Goal: Transaction & Acquisition: Purchase product/service

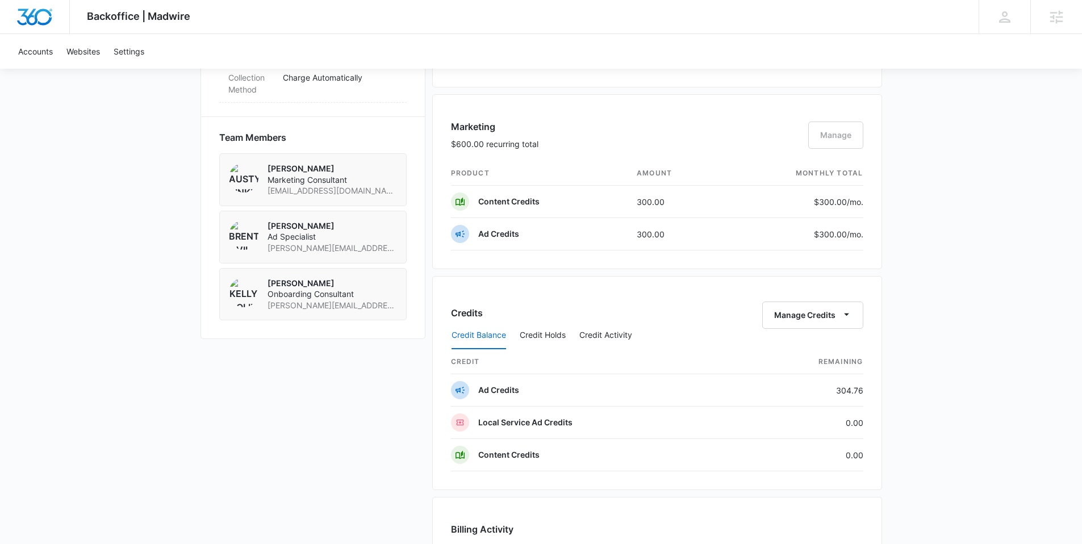
scroll to position [776, 0]
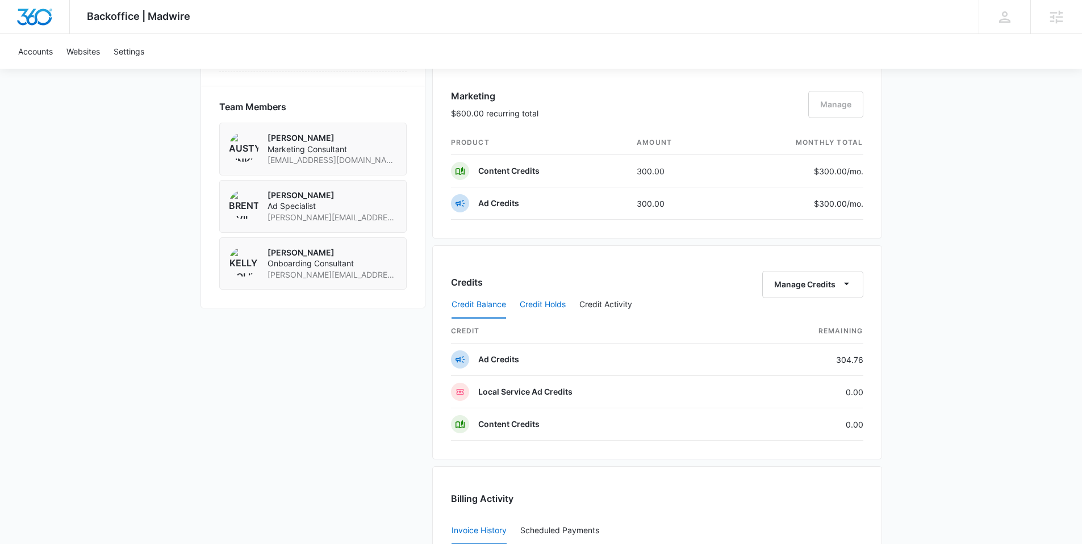
click at [552, 306] on button "Credit Holds" at bounding box center [542, 304] width 46 height 27
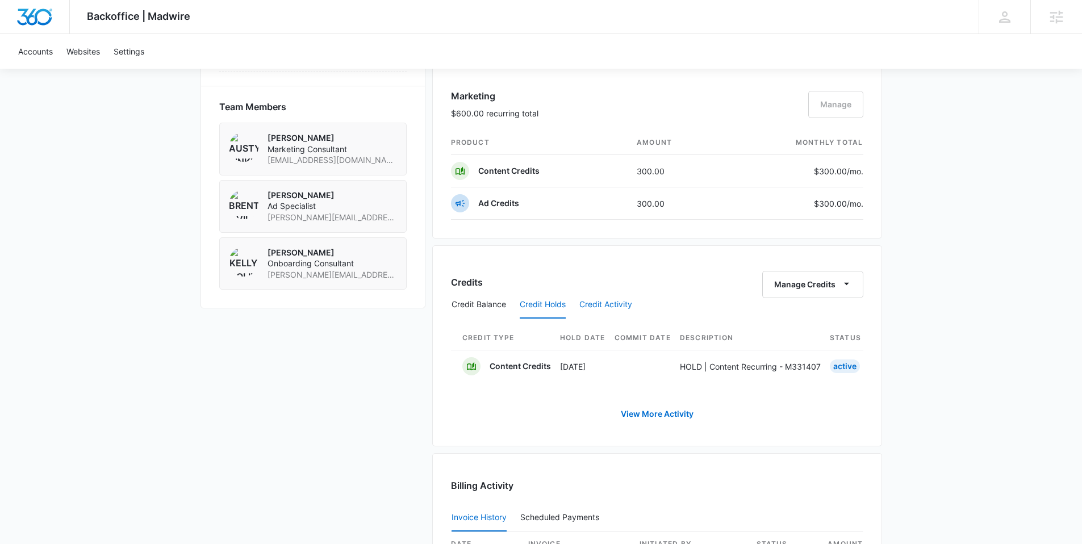
click at [604, 308] on button "Credit Activity" at bounding box center [605, 304] width 53 height 27
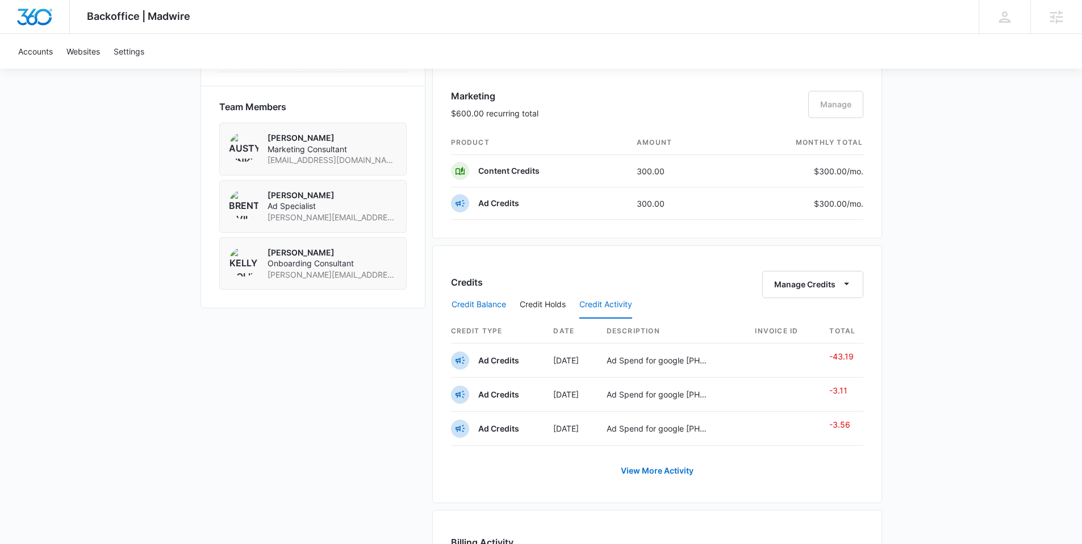
click at [470, 308] on button "Credit Balance" at bounding box center [478, 304] width 55 height 27
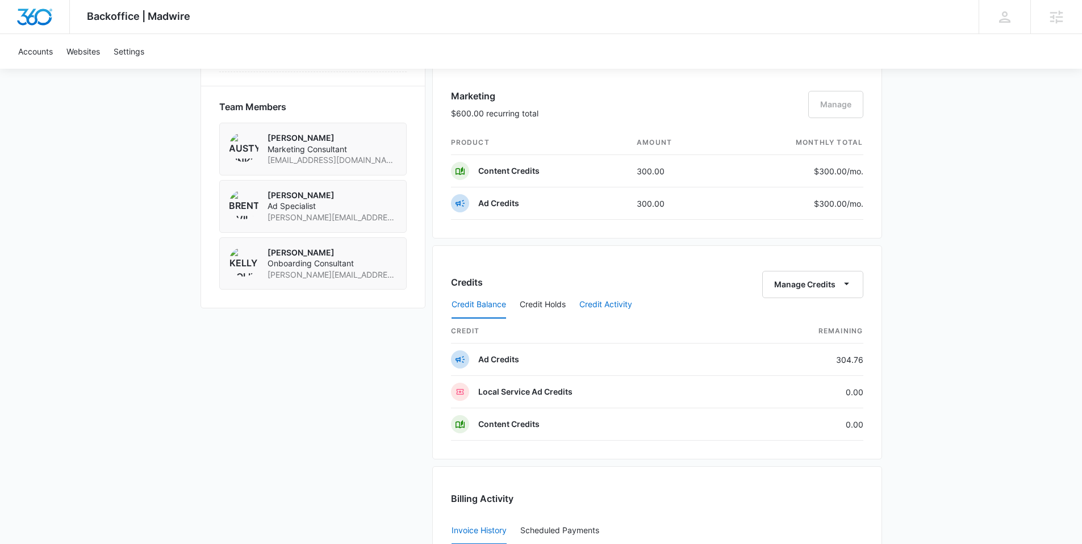
click at [619, 294] on button "Credit Activity" at bounding box center [605, 304] width 53 height 27
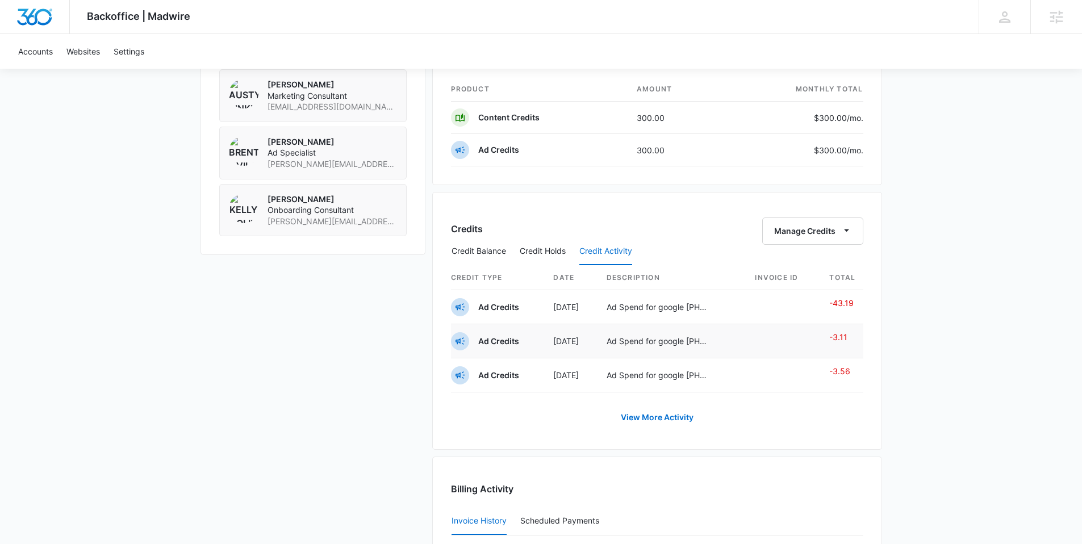
scroll to position [832, 0]
click at [468, 244] on button "Credit Balance" at bounding box center [478, 249] width 55 height 27
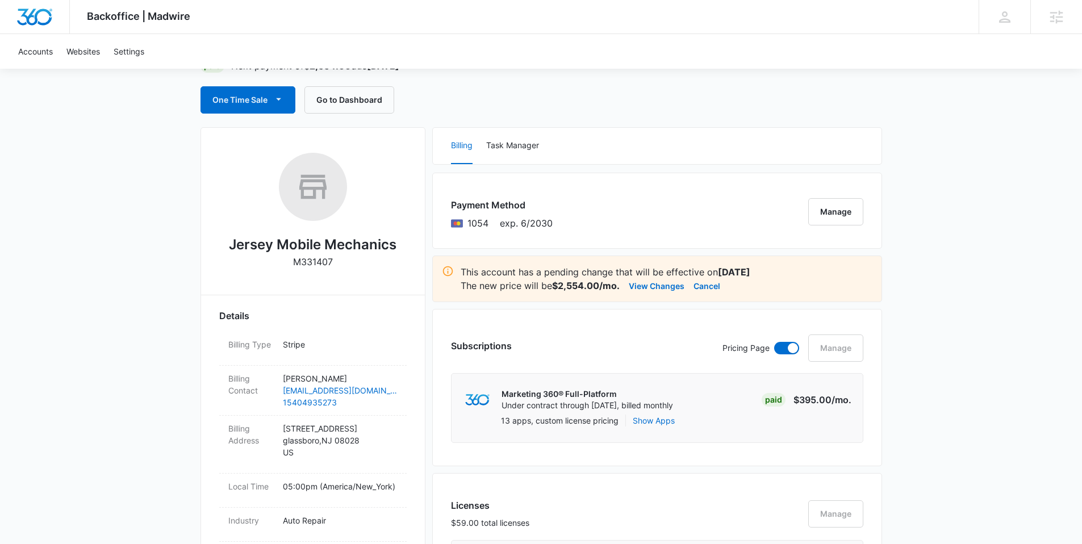
scroll to position [0, 0]
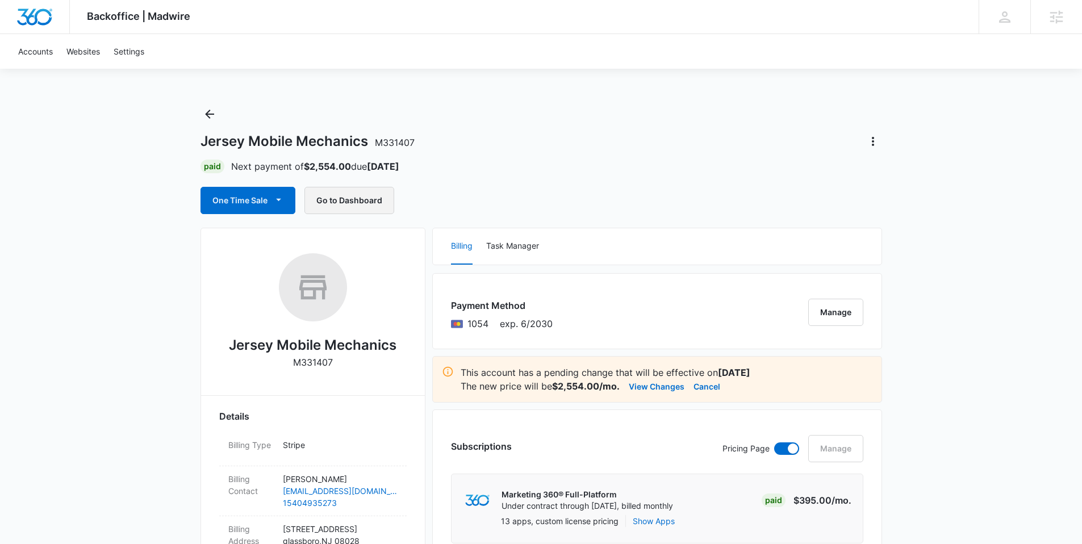
click at [356, 209] on button "Go to Dashboard" at bounding box center [349, 200] width 90 height 27
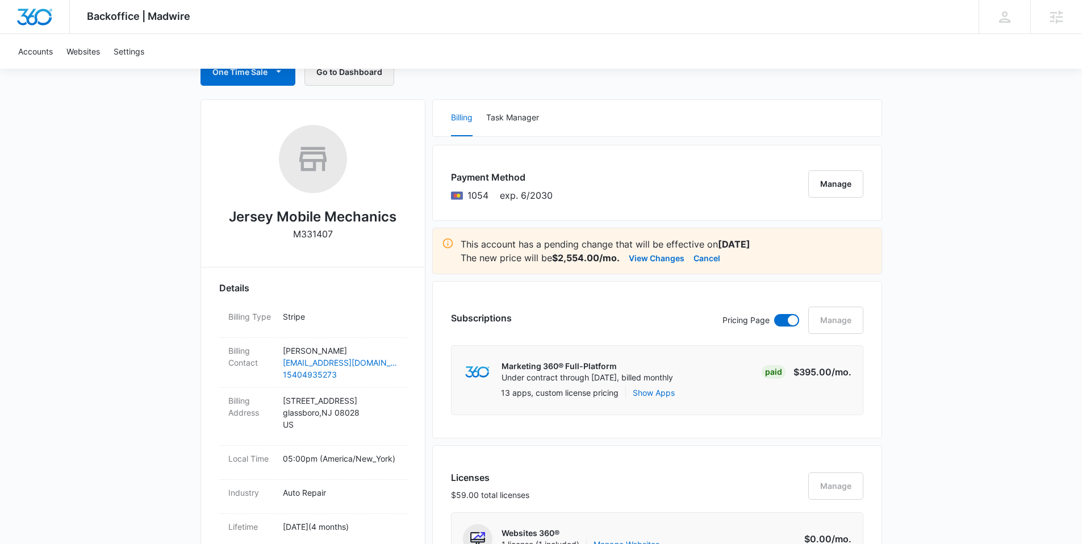
scroll to position [122, 0]
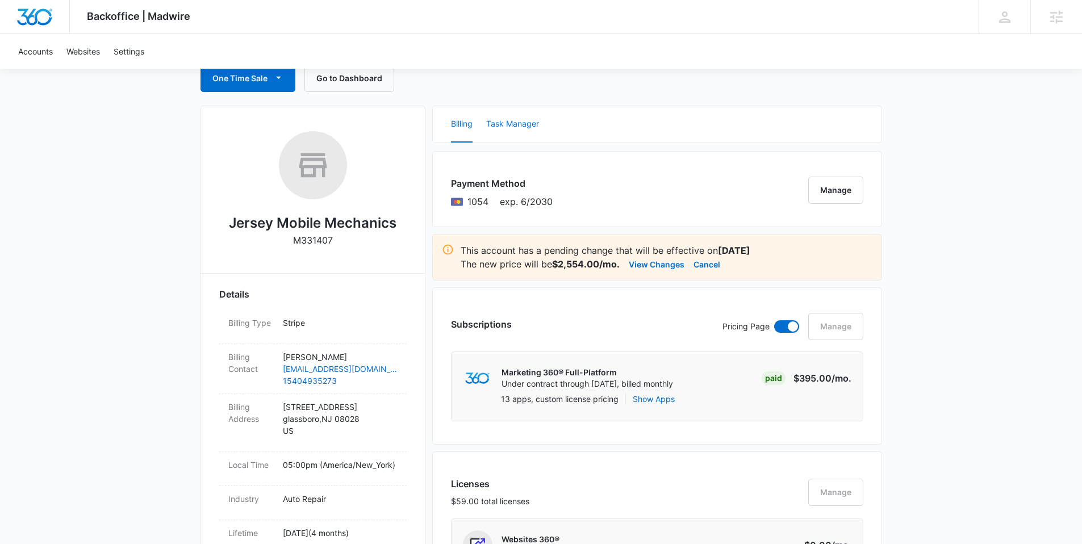
click at [510, 120] on button "Task Manager" at bounding box center [512, 124] width 53 height 36
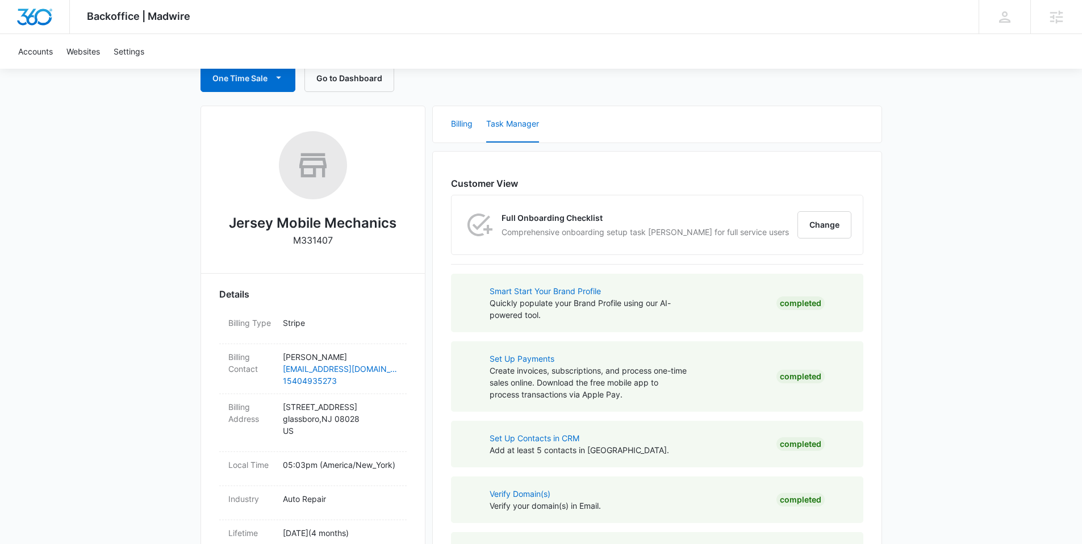
click at [458, 124] on button "Billing" at bounding box center [462, 124] width 22 height 36
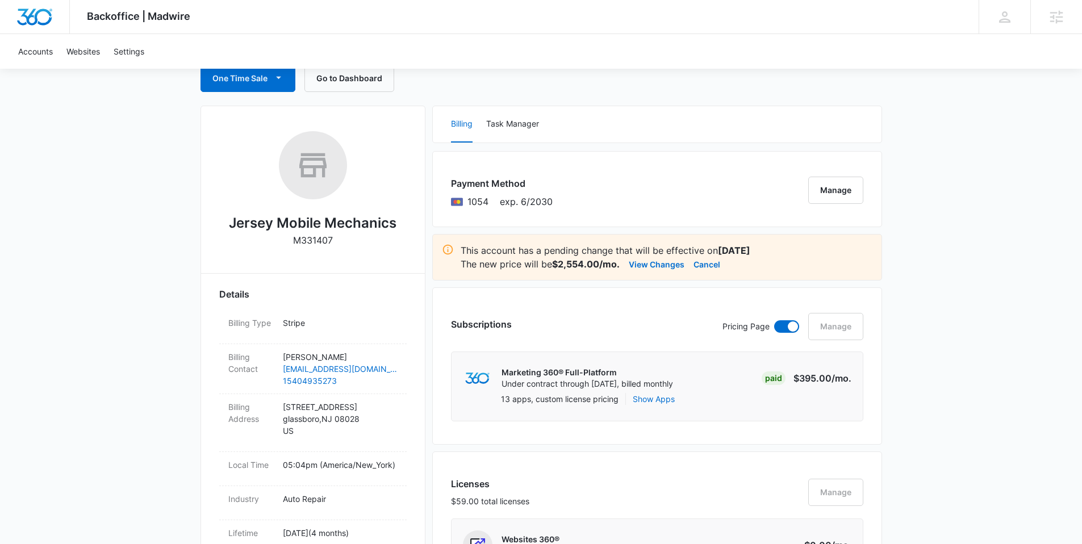
scroll to position [281, 0]
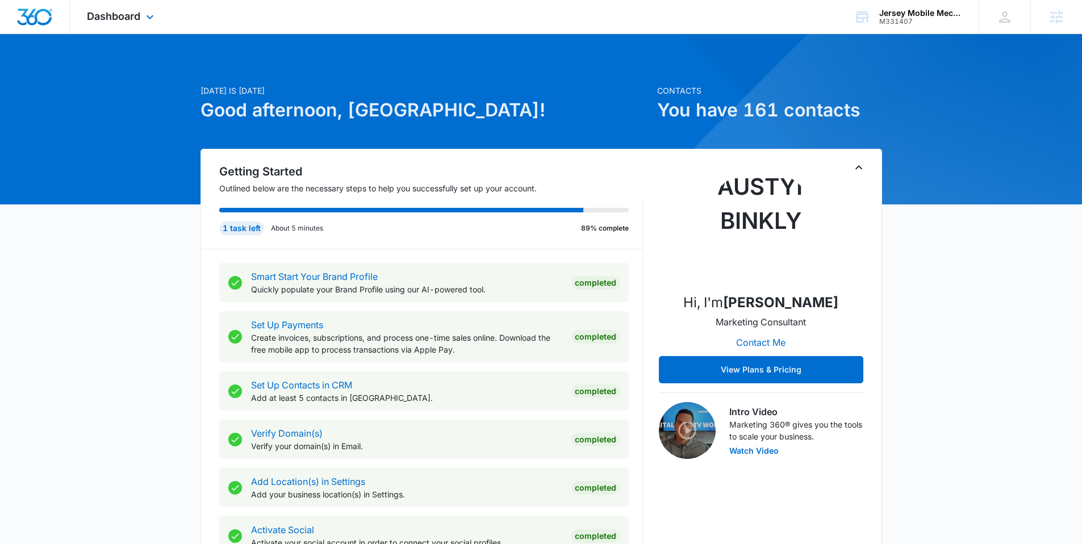
click at [156, 24] on div "Dashboard Apps Reputation Websites Forms CRM Email Social Payments POS Content …" at bounding box center [122, 16] width 104 height 33
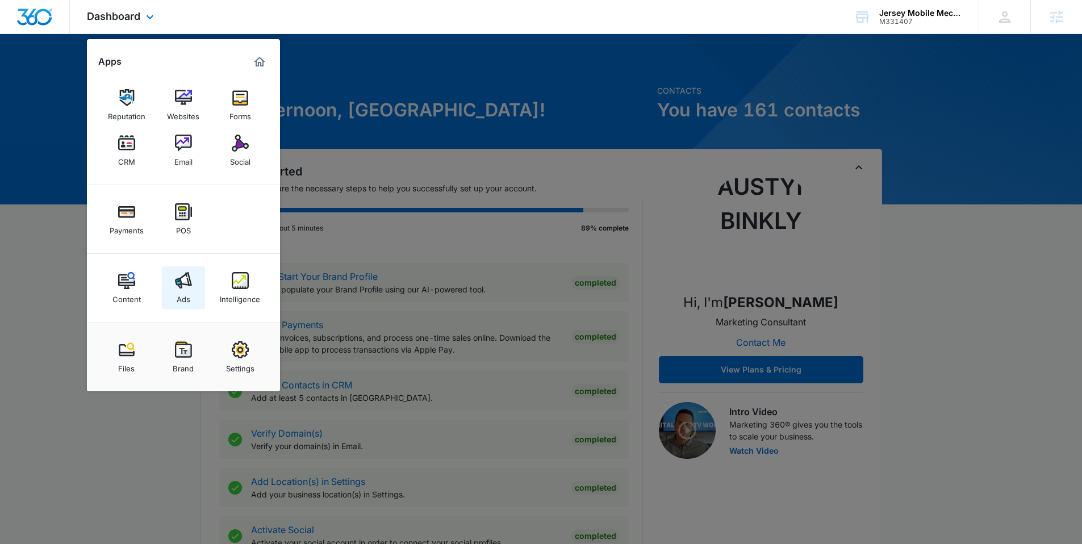
click at [188, 291] on div "Ads" at bounding box center [184, 296] width 14 height 15
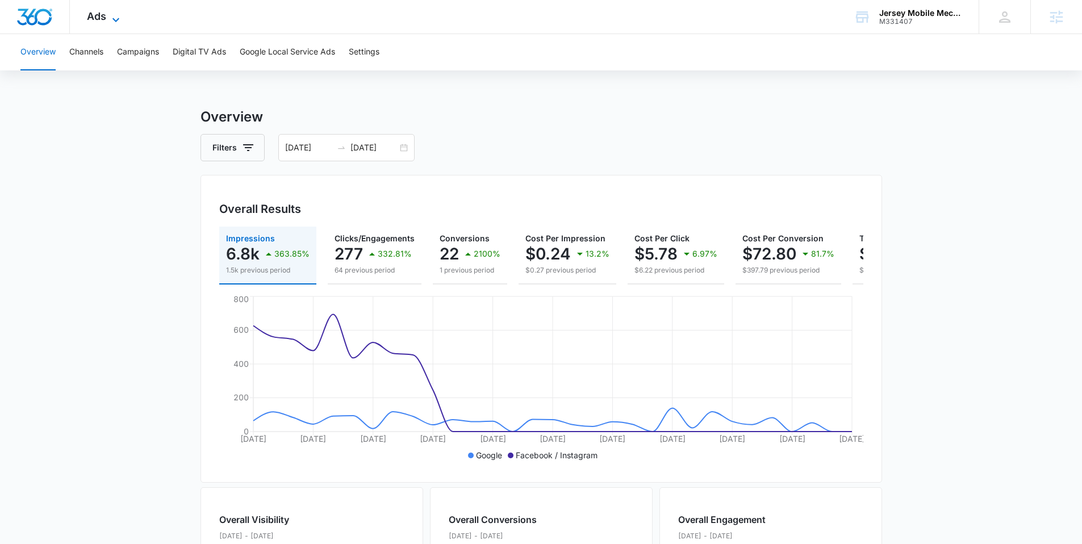
click at [120, 19] on icon at bounding box center [116, 20] width 14 height 14
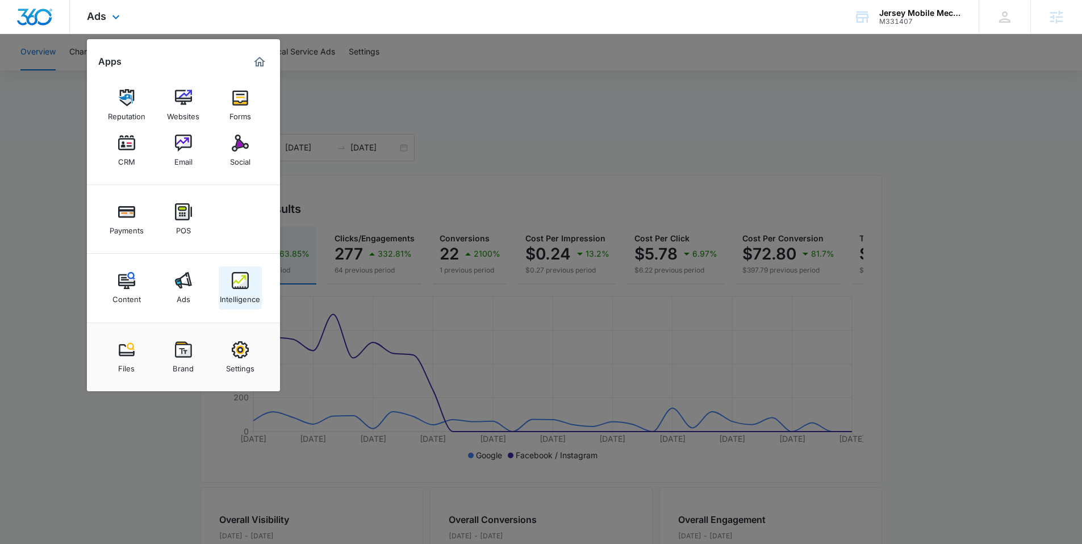
click at [257, 289] on div "Intelligence" at bounding box center [240, 296] width 40 height 15
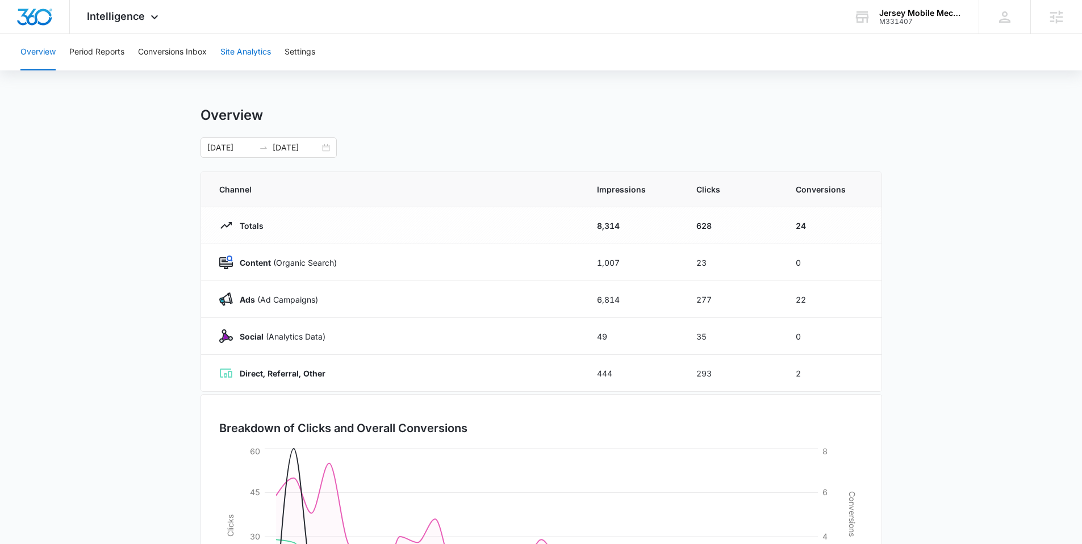
click at [249, 48] on button "Site Analytics" at bounding box center [245, 52] width 51 height 36
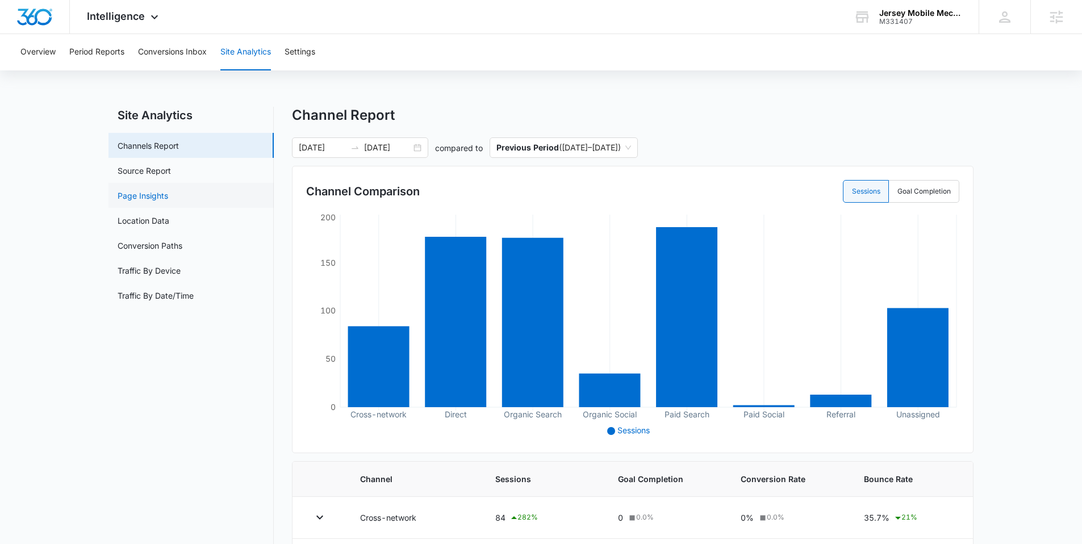
click at [145, 200] on link "Page Insights" at bounding box center [143, 196] width 51 height 12
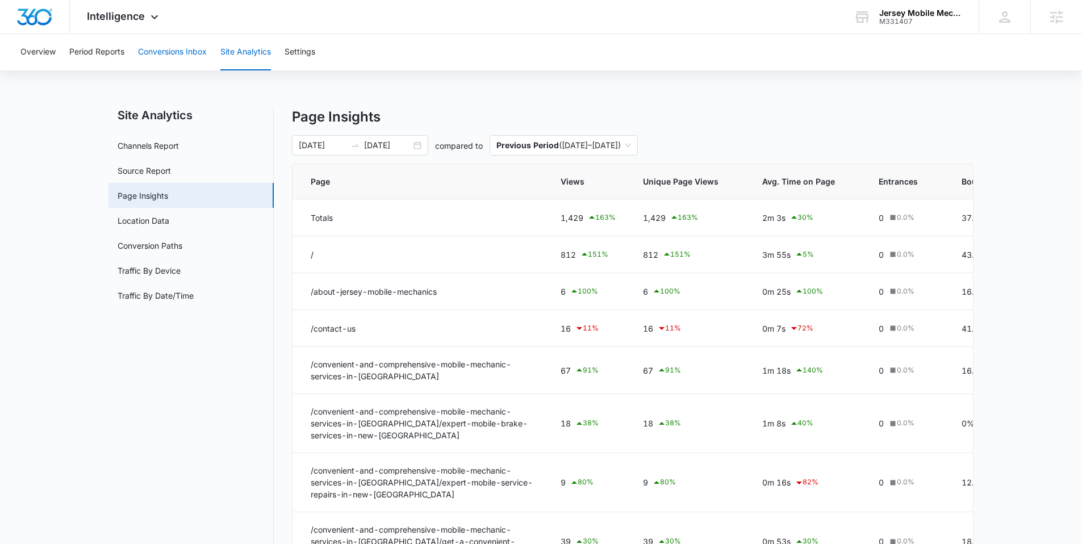
click at [153, 44] on button "Conversions Inbox" at bounding box center [172, 52] width 69 height 36
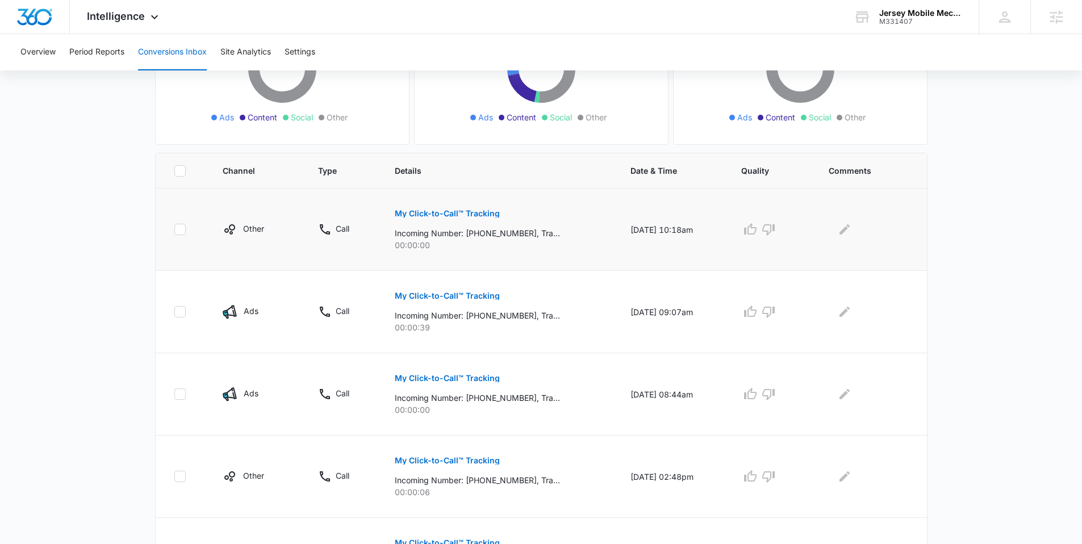
scroll to position [177, 0]
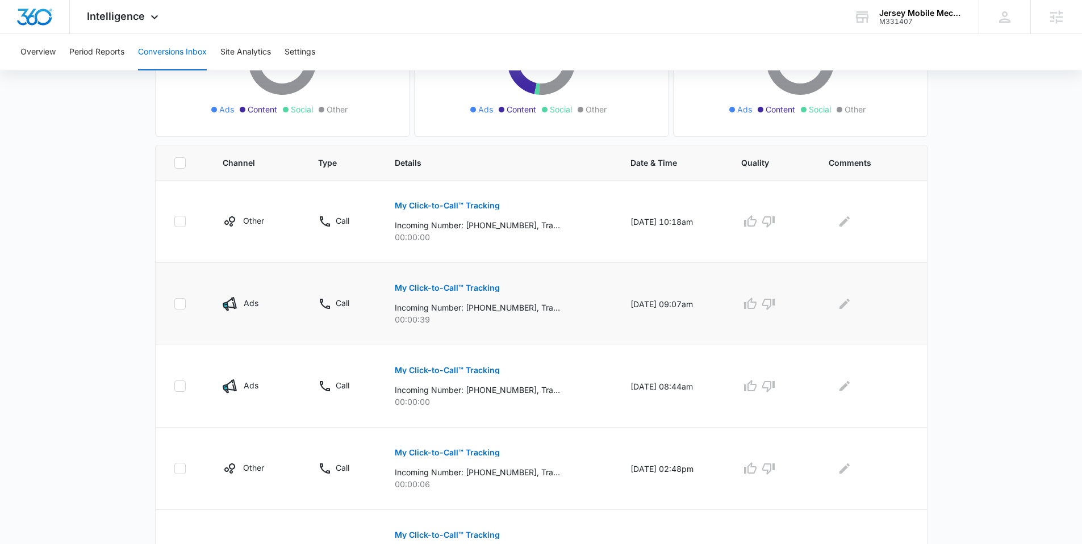
click at [433, 286] on p "My Click-to-Call™ Tracking" at bounding box center [447, 288] width 105 height 8
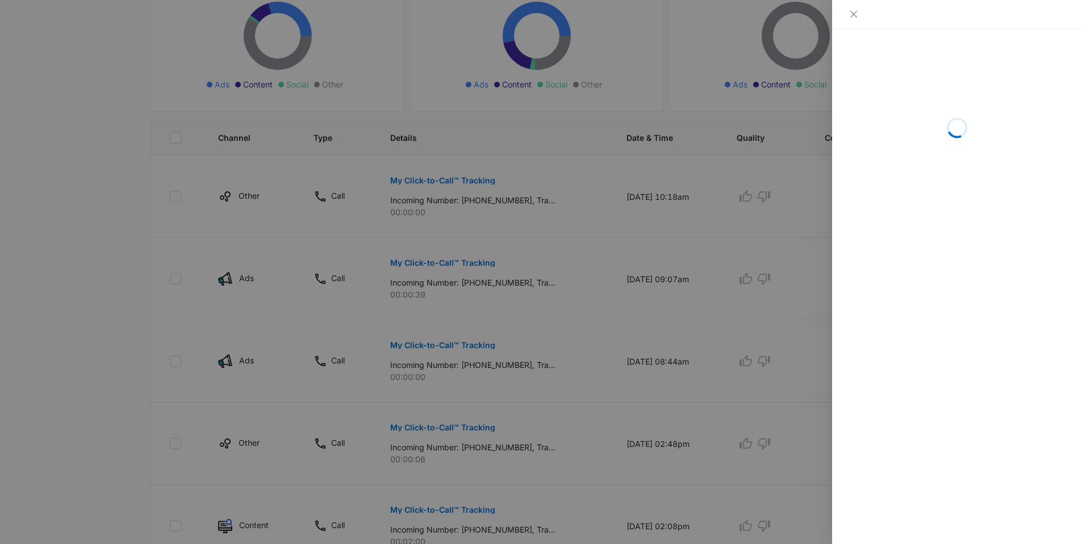
scroll to position [200, 0]
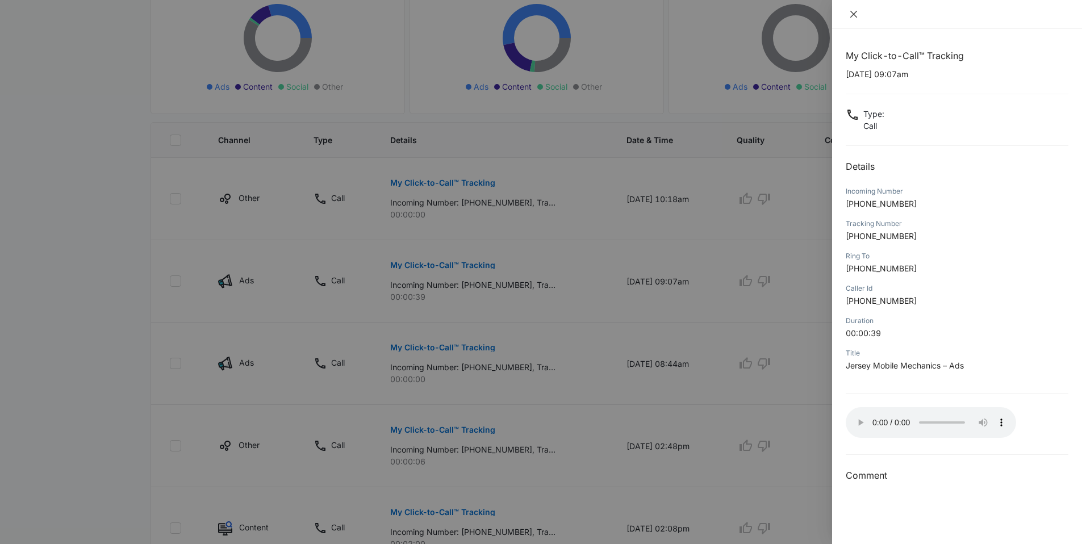
click at [856, 12] on icon "close" at bounding box center [853, 14] width 9 height 9
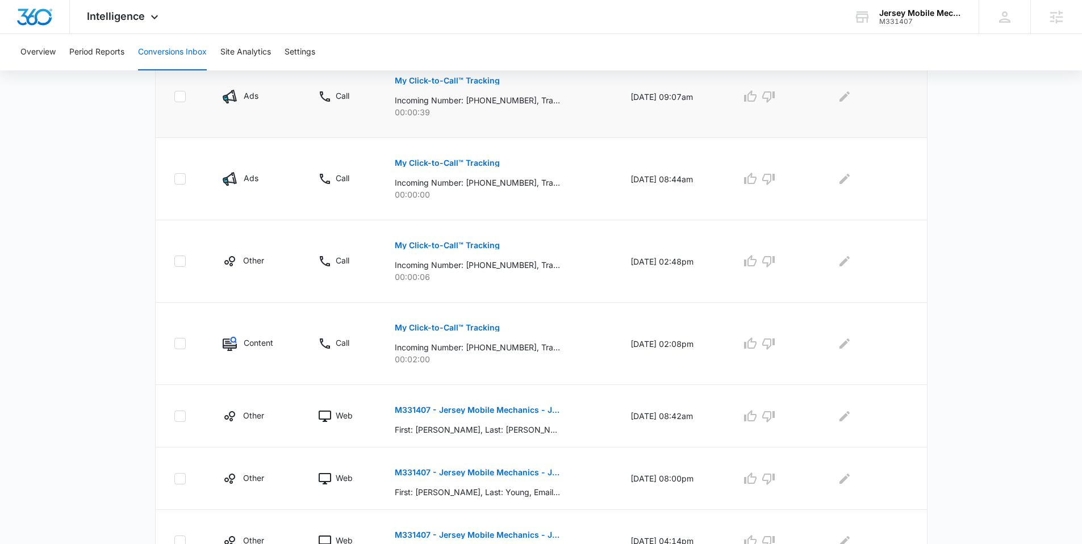
scroll to position [424, 0]
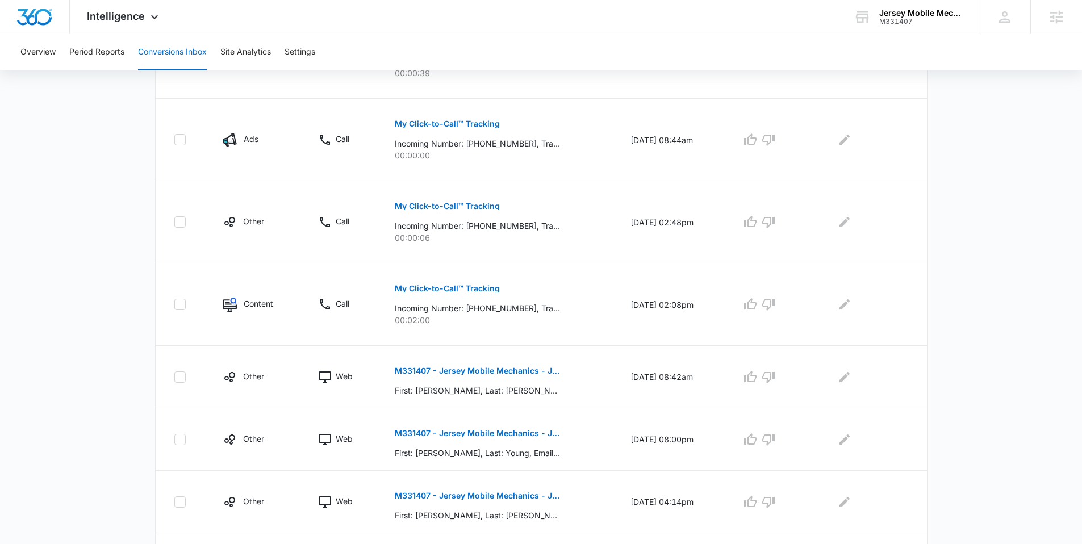
click at [57, 46] on div "Overview Period Reports Conversions Inbox Site Analytics Settings" at bounding box center [541, 52] width 1054 height 36
click at [49, 50] on button "Overview" at bounding box center [37, 52] width 35 height 36
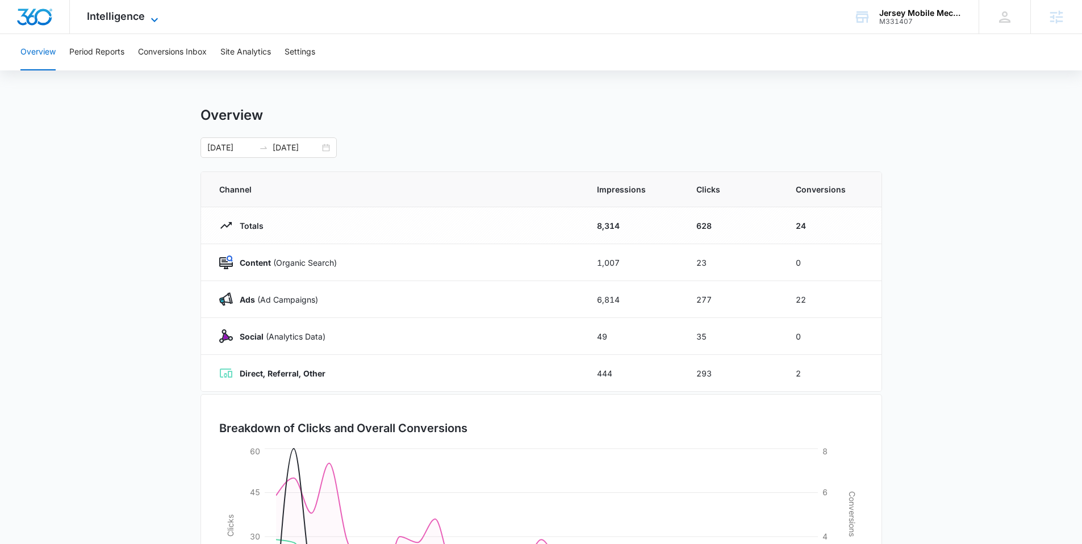
click at [141, 14] on span "Intelligence" at bounding box center [116, 16] width 58 height 12
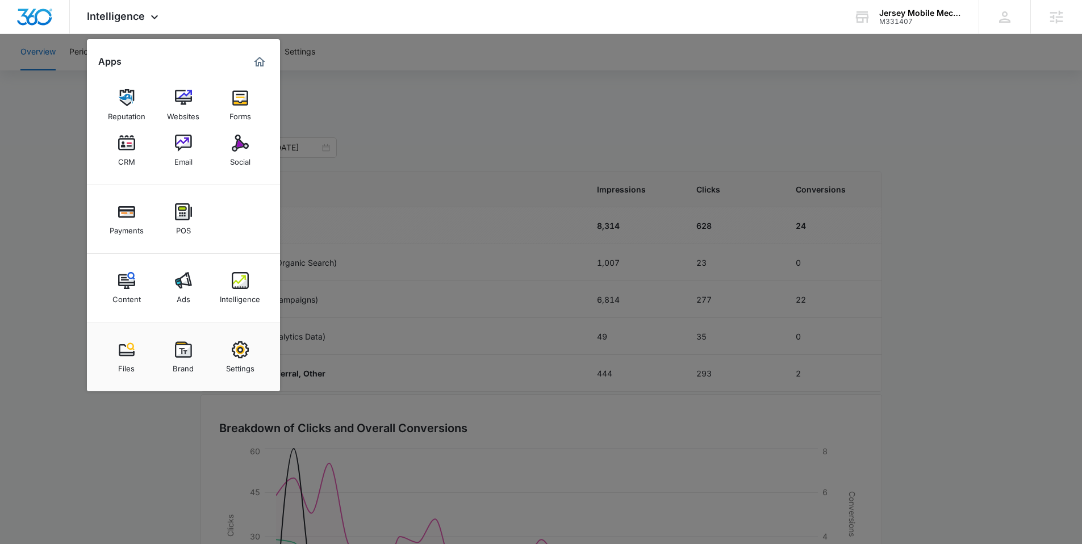
click at [427, 83] on div at bounding box center [541, 272] width 1082 height 544
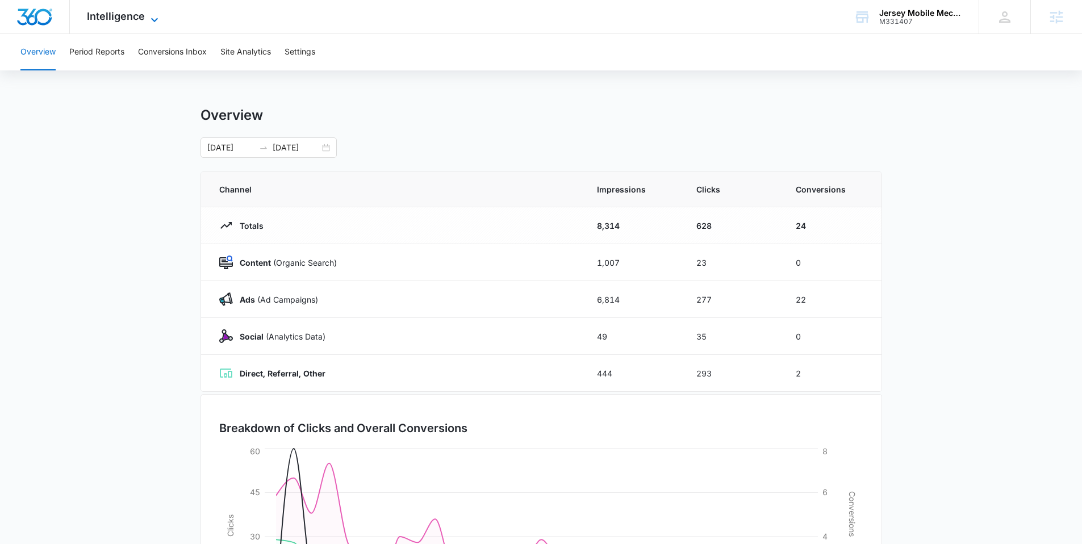
click at [135, 19] on span "Intelligence" at bounding box center [116, 16] width 58 height 12
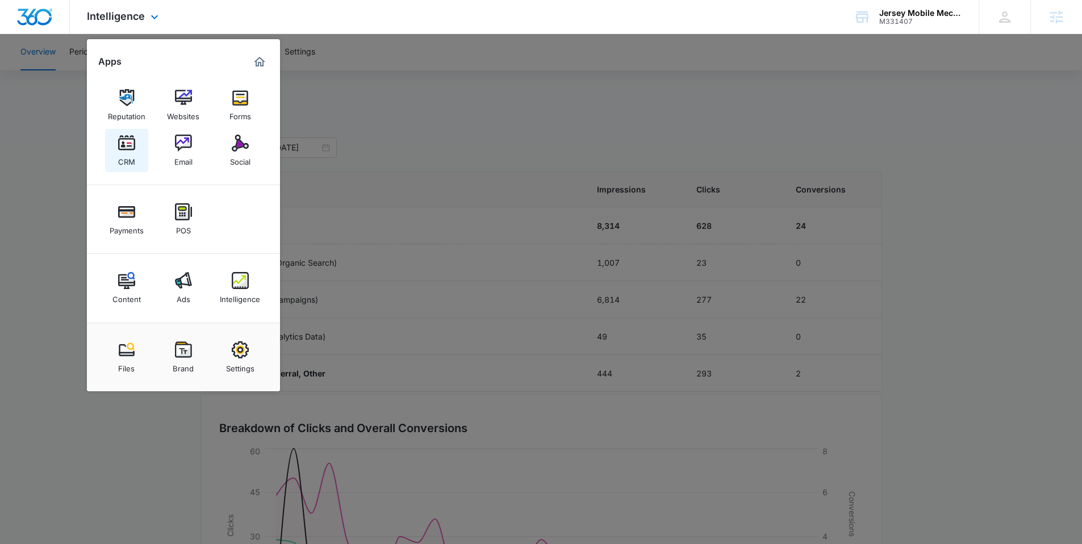
click at [125, 160] on div "CRM" at bounding box center [126, 159] width 17 height 15
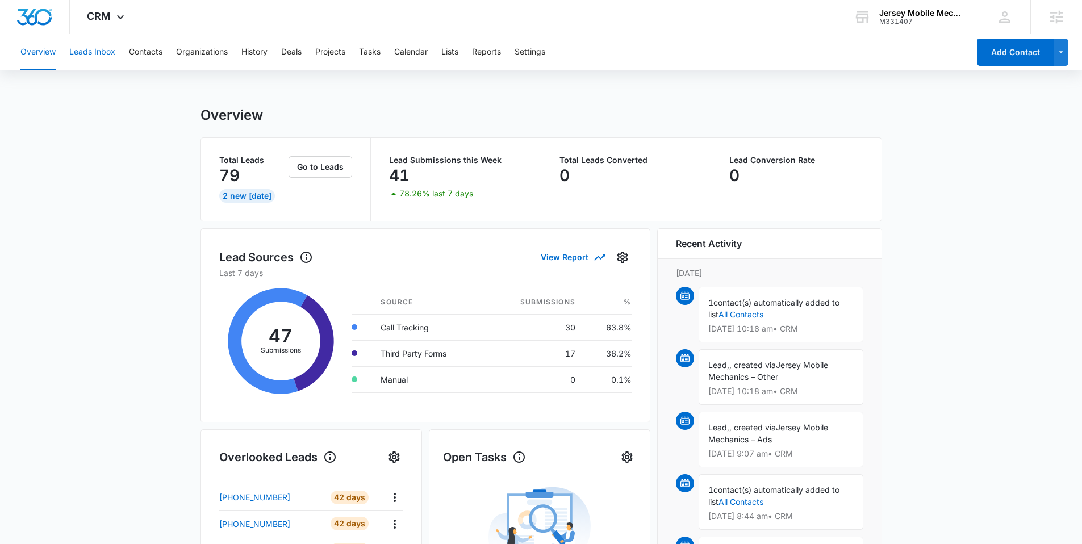
click at [94, 53] on button "Leads Inbox" at bounding box center [92, 52] width 46 height 36
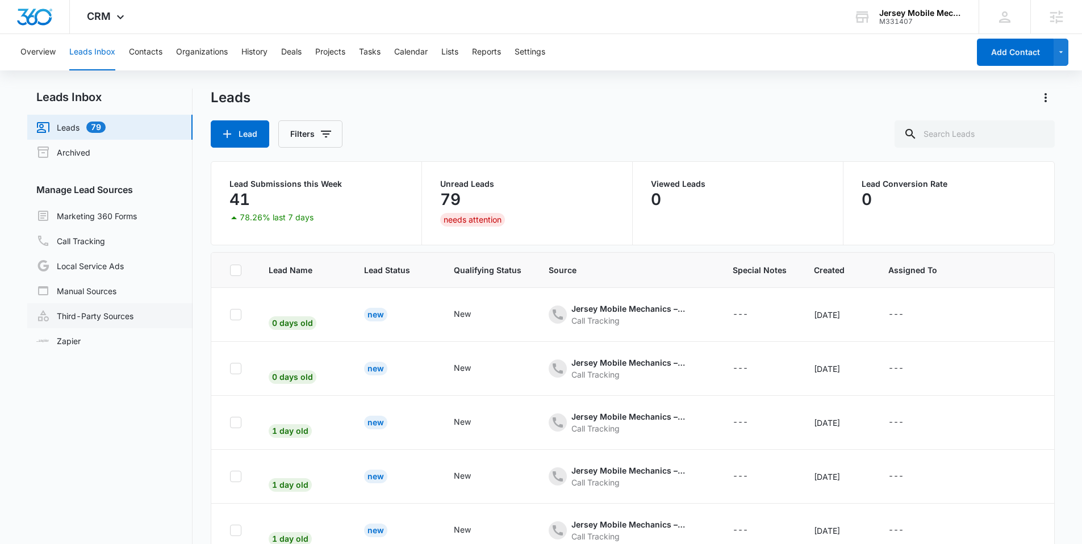
click at [71, 322] on link "Third-Party Sources" at bounding box center [84, 316] width 97 height 14
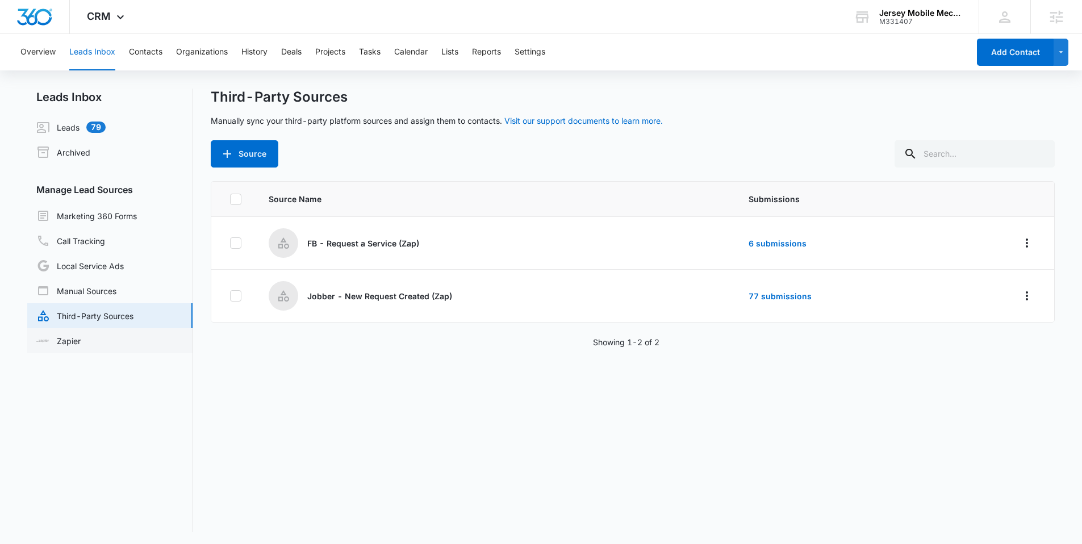
click at [59, 341] on link "Zapier" at bounding box center [58, 341] width 44 height 12
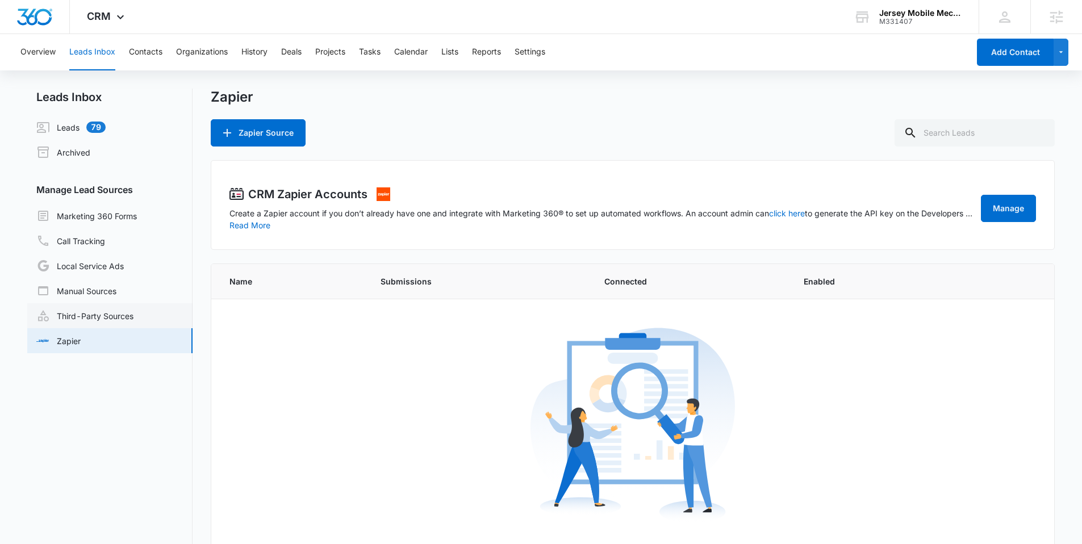
click at [82, 309] on link "Third-Party Sources" at bounding box center [84, 316] width 97 height 14
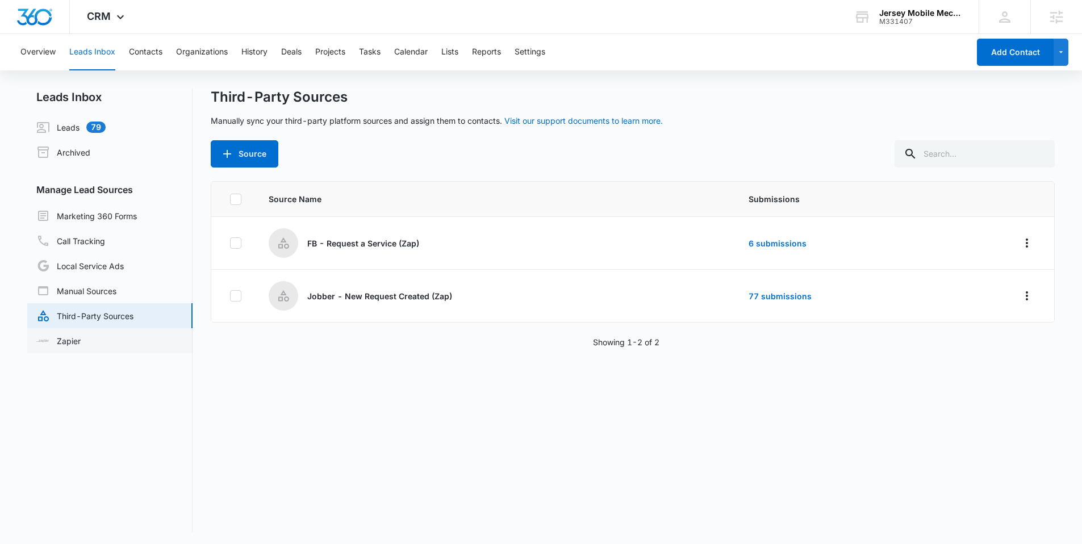
click at [67, 337] on link "Zapier" at bounding box center [58, 341] width 44 height 12
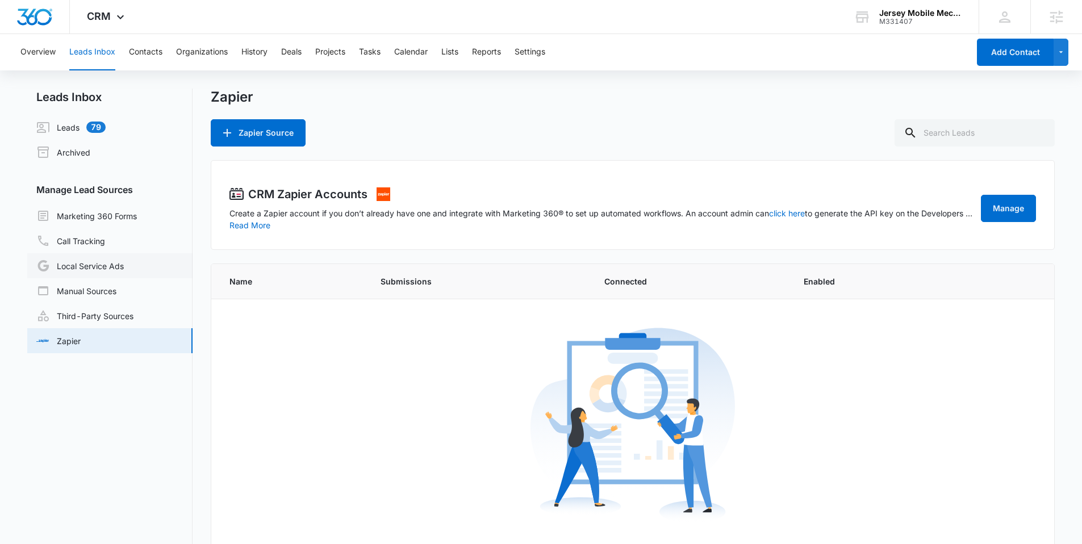
click at [73, 273] on link "Local Service Ads" at bounding box center [79, 266] width 87 height 14
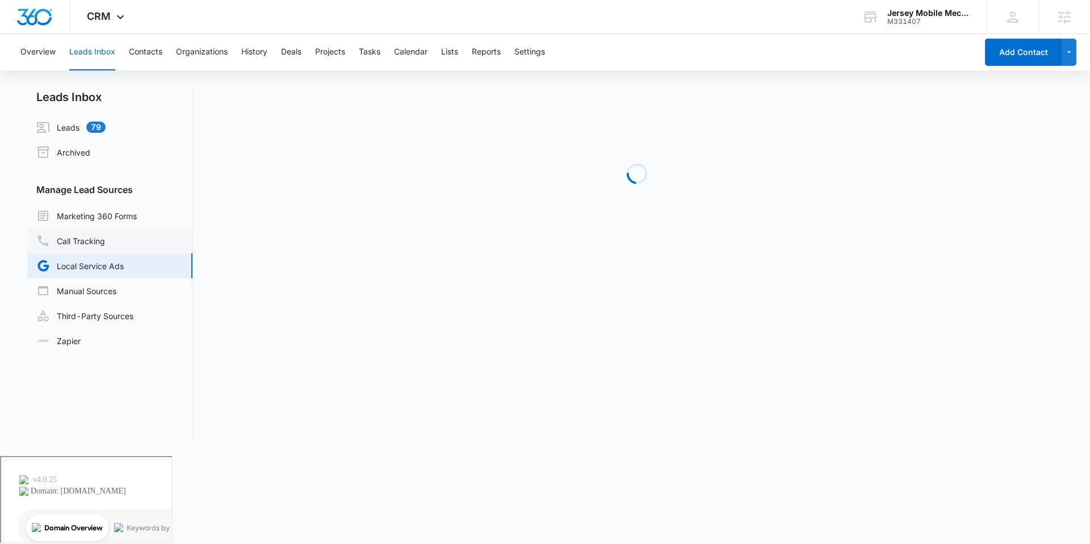
click at [75, 236] on link "Call Tracking" at bounding box center [70, 241] width 69 height 14
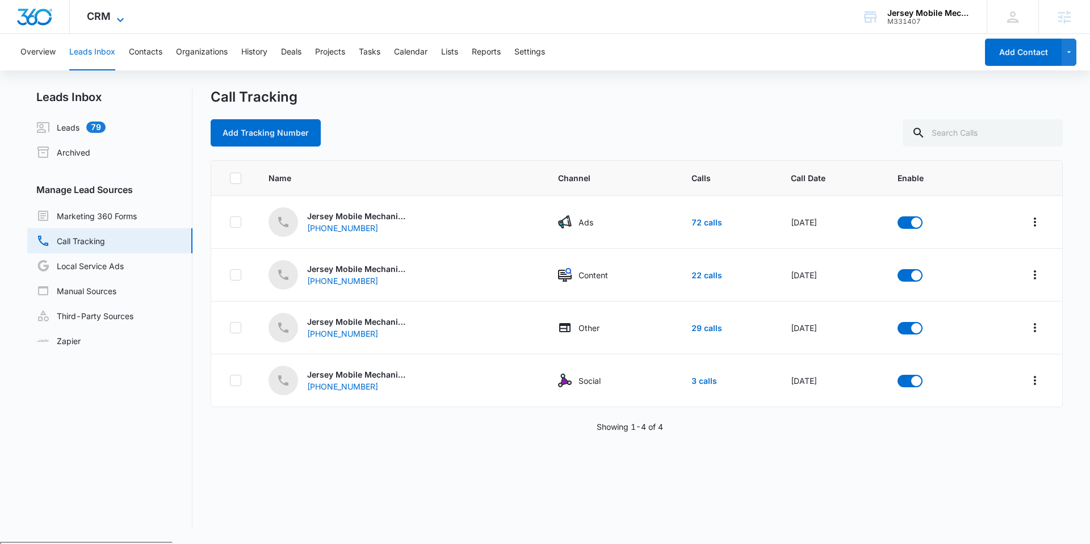
click at [110, 22] on span "CRM" at bounding box center [99, 16] width 24 height 12
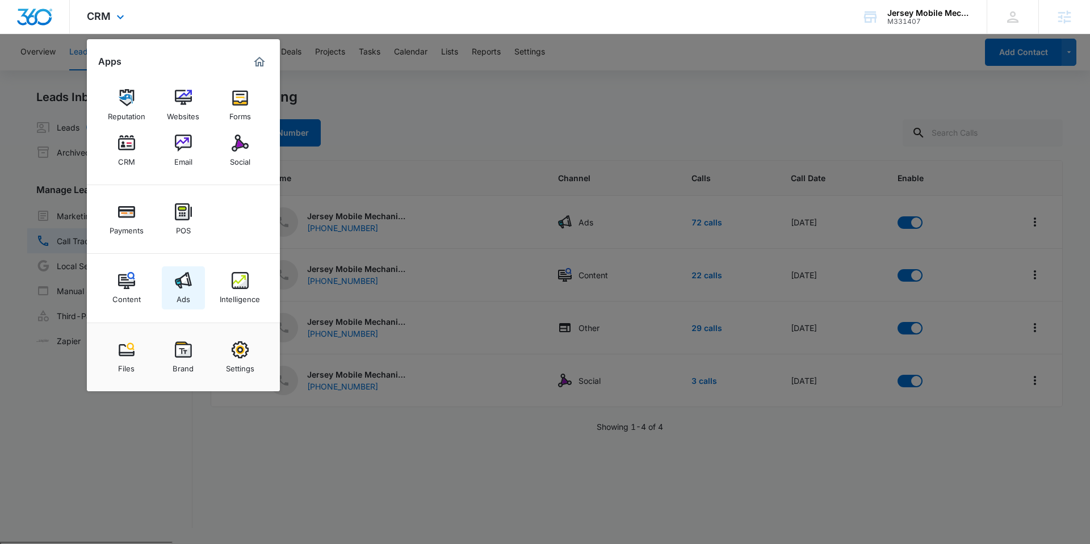
click at [201, 269] on link "Ads" at bounding box center [183, 287] width 43 height 43
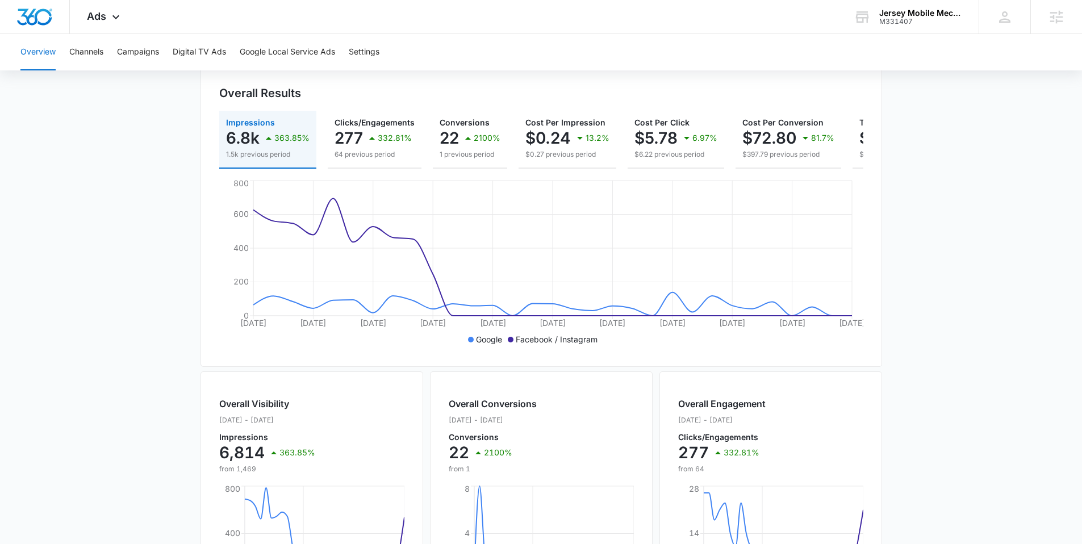
scroll to position [118, 0]
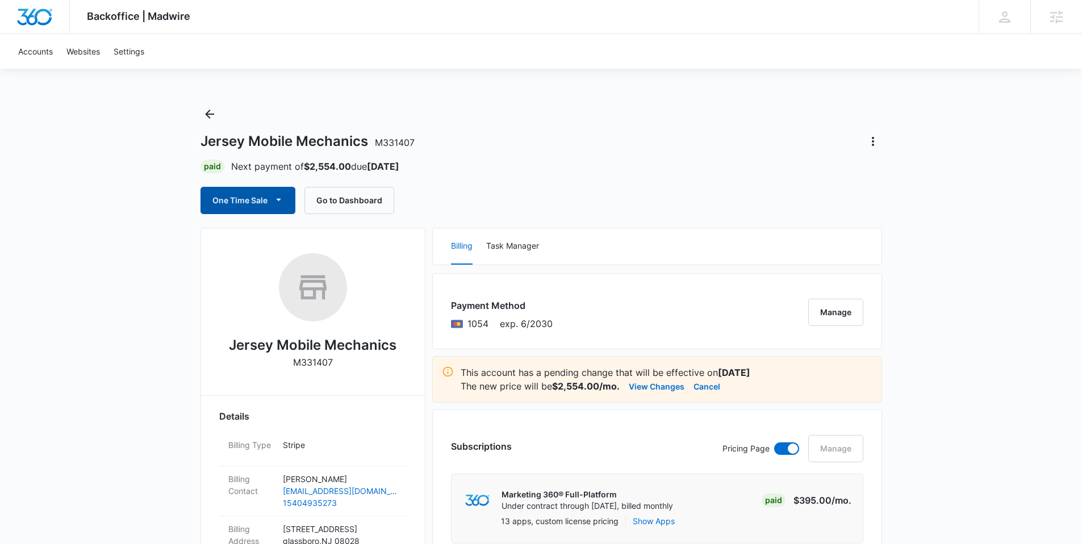
click at [267, 199] on button "One Time Sale" at bounding box center [247, 200] width 95 height 27
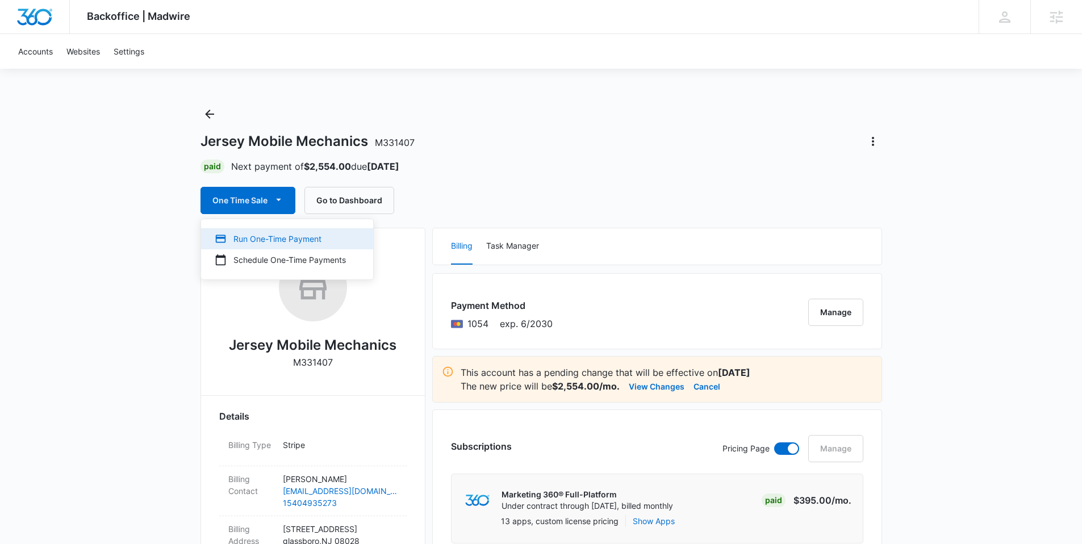
click at [291, 244] on div "Run One-Time Payment" at bounding box center [280, 239] width 131 height 12
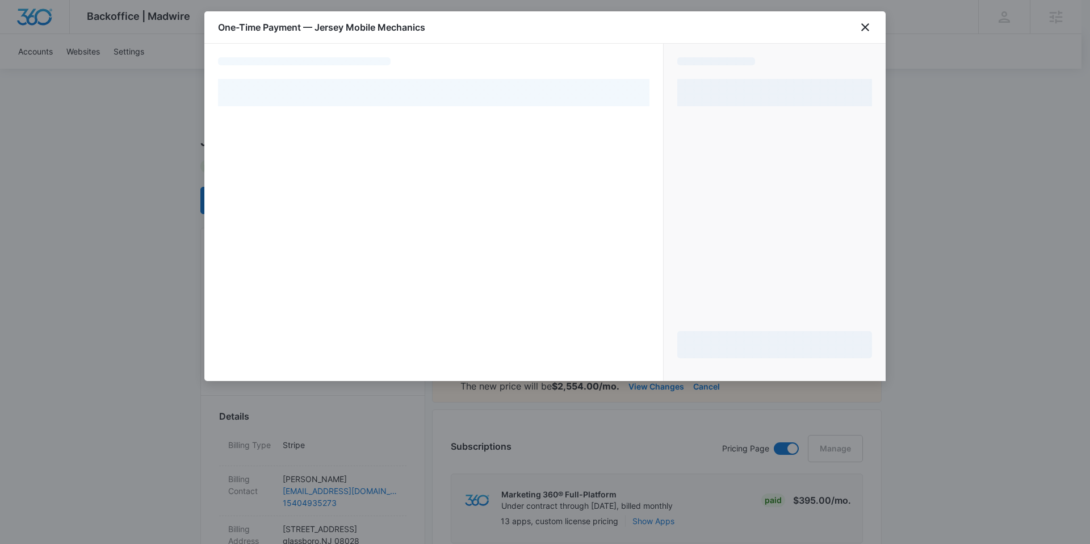
select select "pm_1RqhMJA4n8RTgNjU39PNGjM7"
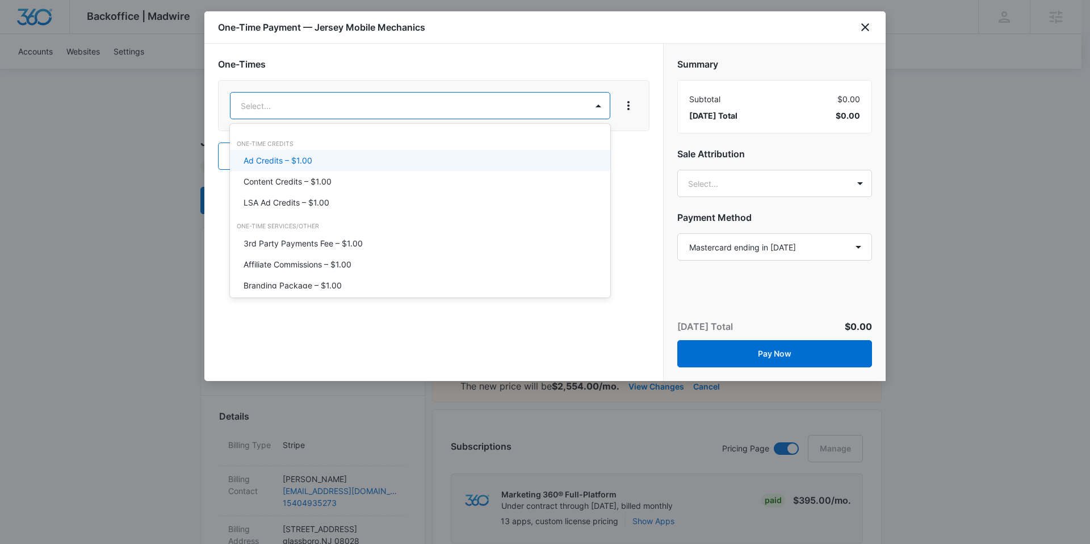
click at [283, 160] on p "Ad Credits – $1.00" at bounding box center [278, 160] width 69 height 12
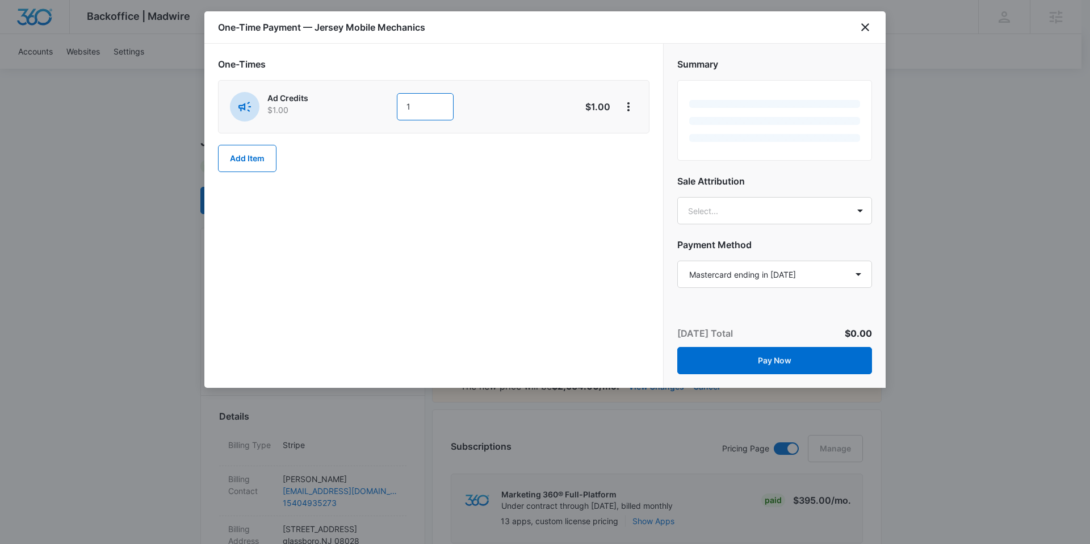
click at [414, 99] on input "1" at bounding box center [425, 106] width 57 height 27
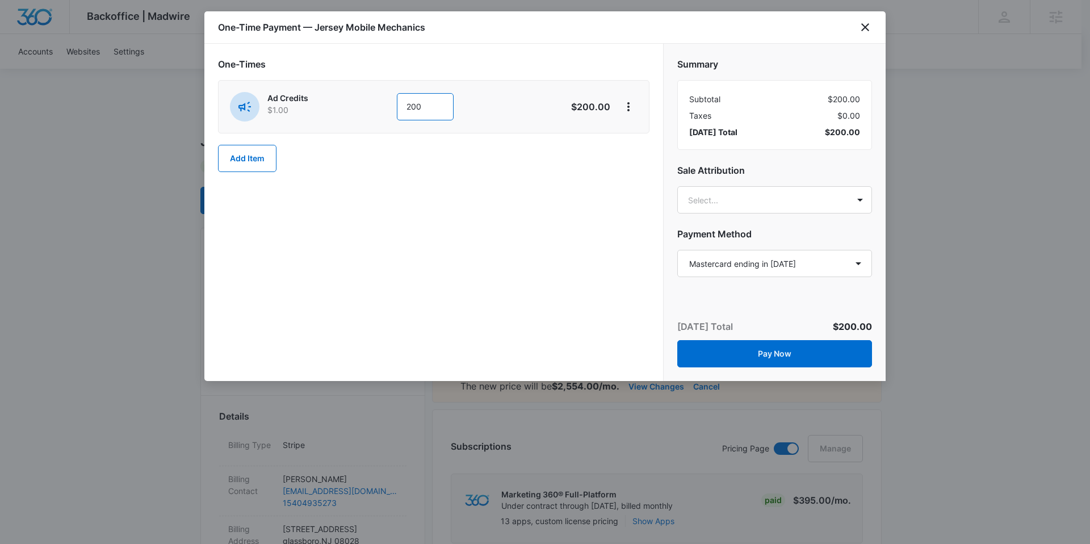
type input "200"
click at [522, 229] on div "One-Times Ad Credits $1.00 200 $200.00 Add Item" at bounding box center [433, 212] width 459 height 337
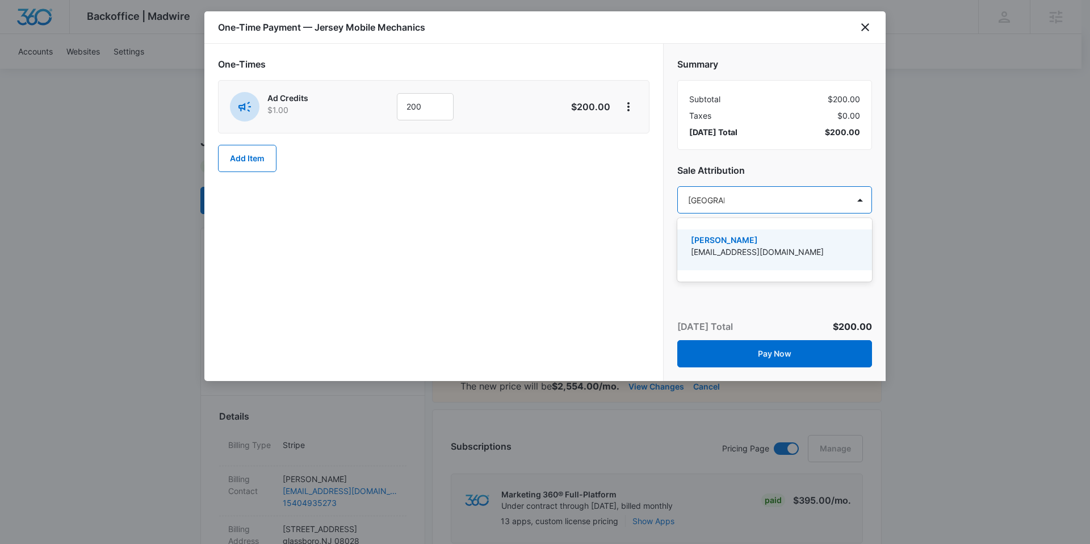
type input "sydney el"
click at [757, 248] on p "[EMAIL_ADDRESS][DOMAIN_NAME]" at bounding box center [773, 252] width 165 height 12
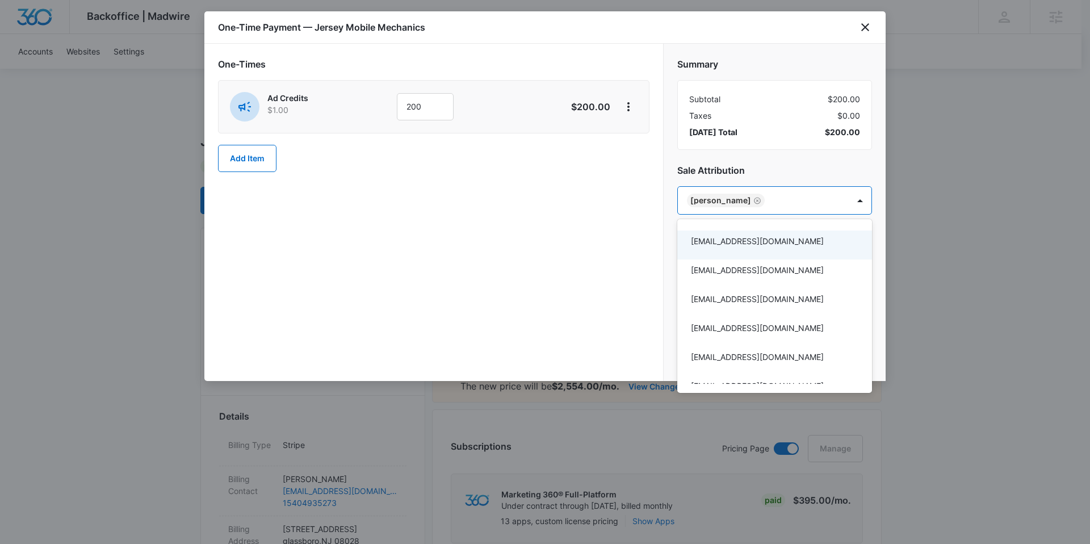
click at [590, 264] on div at bounding box center [545, 272] width 1090 height 544
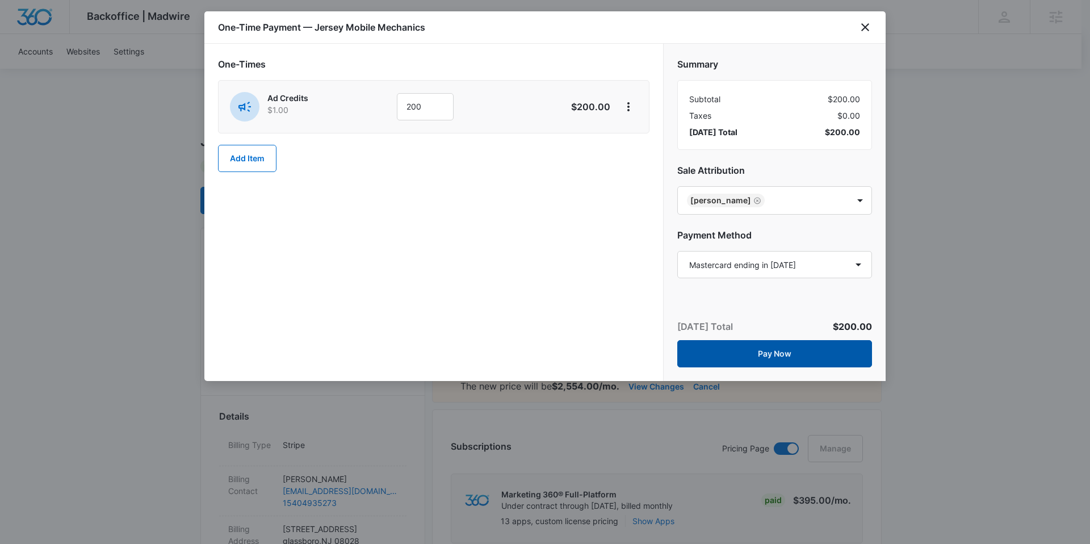
click at [767, 354] on button "Pay Now" at bounding box center [774, 353] width 195 height 27
